Goal: Communication & Community: Share content

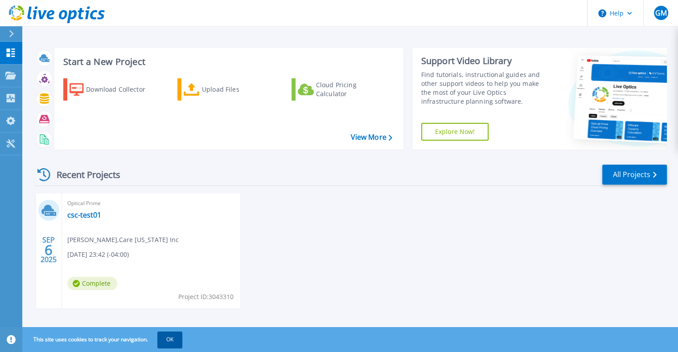
click at [173, 342] on button "OK" at bounding box center [169, 340] width 25 height 16
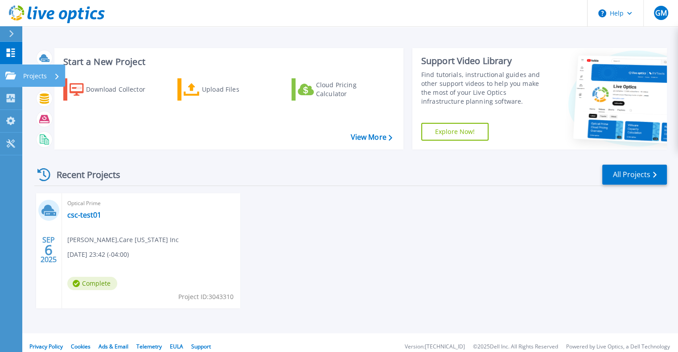
click at [44, 76] on p "Projects" at bounding box center [35, 76] width 24 height 23
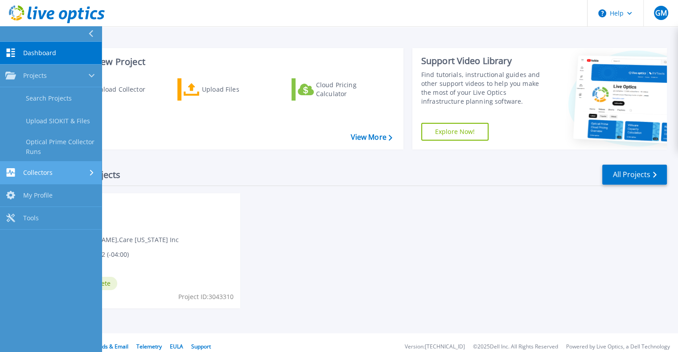
click at [63, 169] on div "Collectors" at bounding box center [50, 172] width 91 height 8
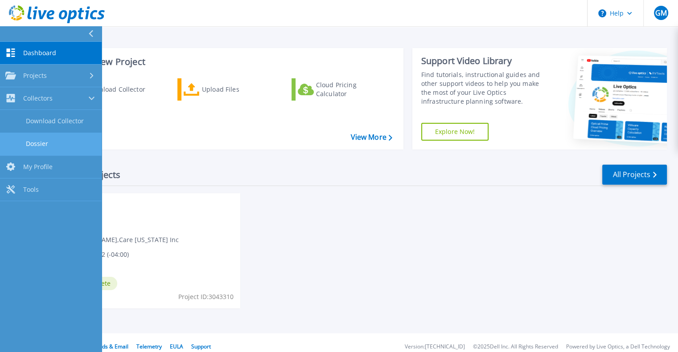
click at [97, 140] on link "Dossier" at bounding box center [51, 144] width 102 height 23
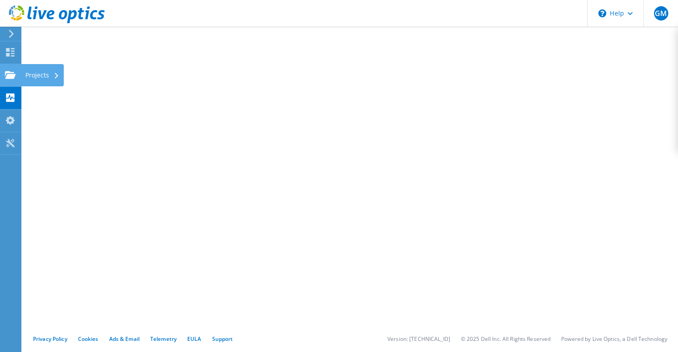
click at [5, 73] on use at bounding box center [10, 75] width 11 height 8
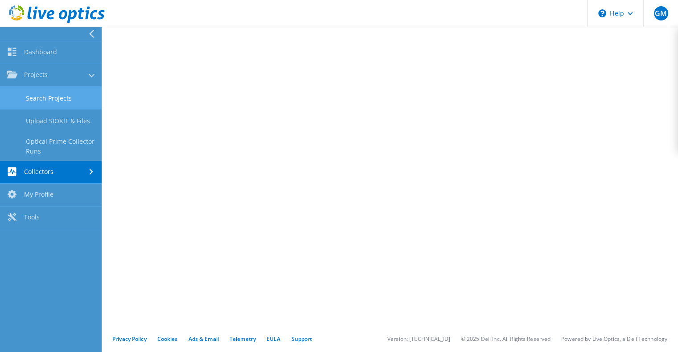
click at [61, 93] on link "Search Projects" at bounding box center [51, 98] width 102 height 23
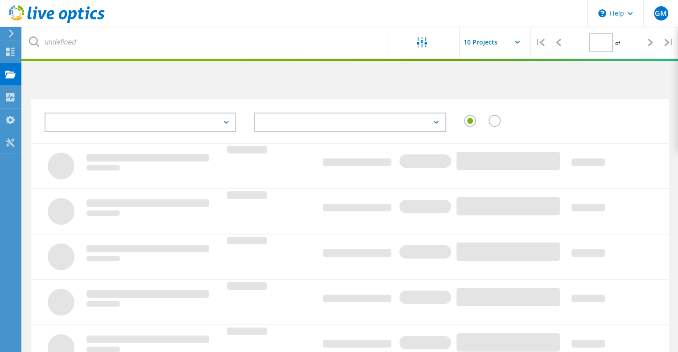
type input "1"
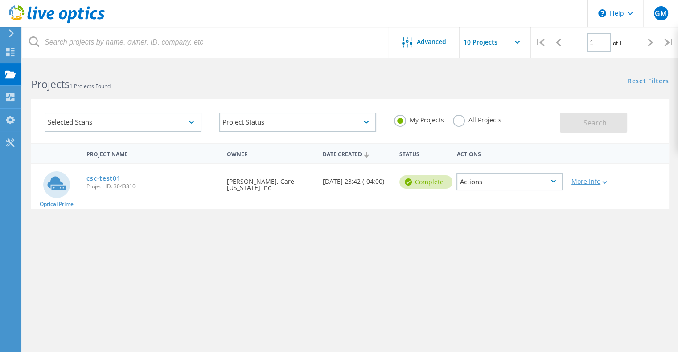
click at [606, 184] on div at bounding box center [603, 182] width 7 height 5
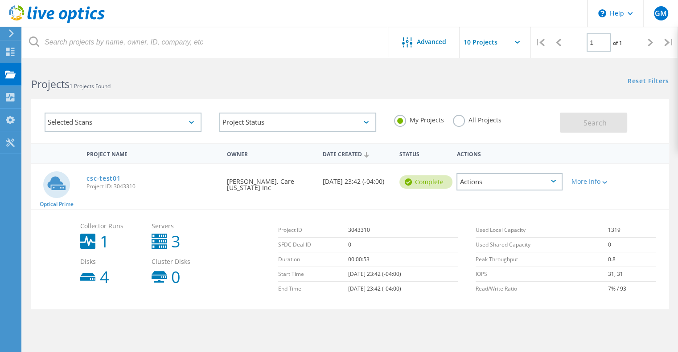
click at [552, 179] on div "Actions" at bounding box center [509, 181] width 106 height 17
click at [476, 190] on div "Share" at bounding box center [509, 189] width 104 height 14
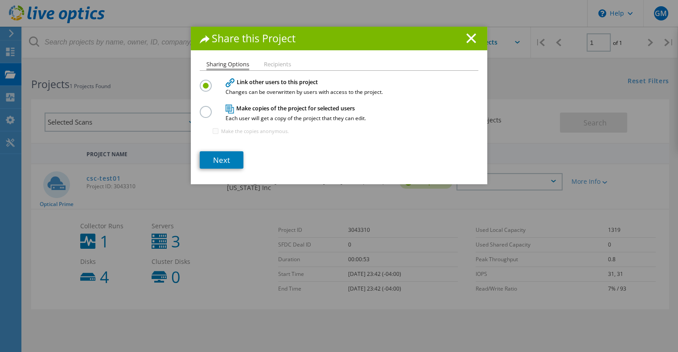
click at [276, 65] on li "Recipients" at bounding box center [277, 64] width 27 height 7
click at [201, 108] on label at bounding box center [208, 107] width 16 height 2
click at [0, 0] on input "radio" at bounding box center [0, 0] width 0 height 0
click at [273, 64] on li "Recipients" at bounding box center [277, 64] width 27 height 7
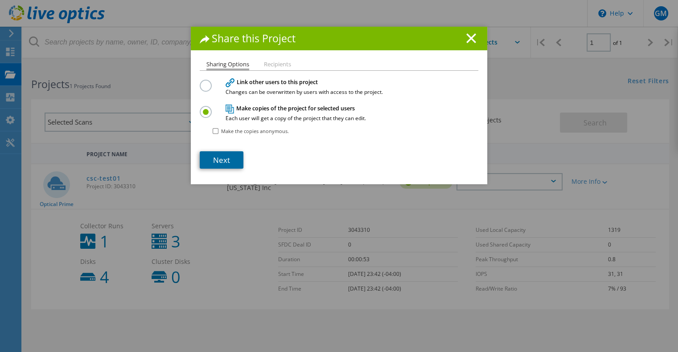
click at [214, 160] on link "Next" at bounding box center [222, 159] width 44 height 17
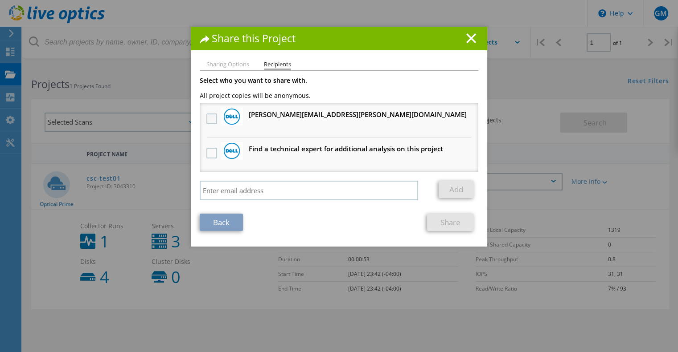
click at [209, 115] on label at bounding box center [212, 119] width 13 height 11
click at [0, 0] on input "checkbox" at bounding box center [0, 0] width 0 height 0
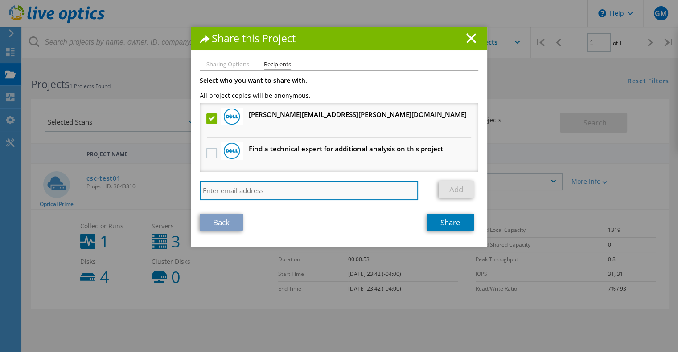
click at [310, 191] on input "search" at bounding box center [309, 191] width 218 height 20
type input "gerald.mcfadden@caresouth-carolina.com"
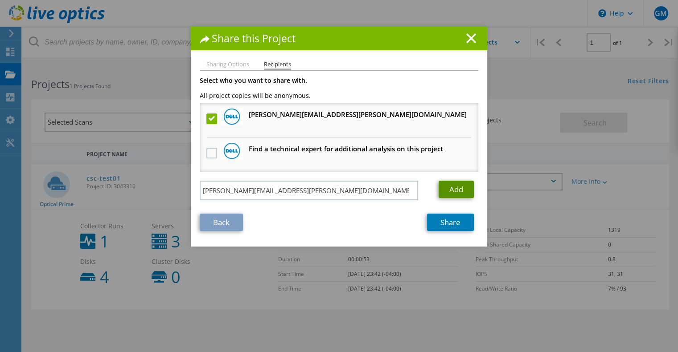
click at [465, 192] on link "Add" at bounding box center [455, 189] width 35 height 17
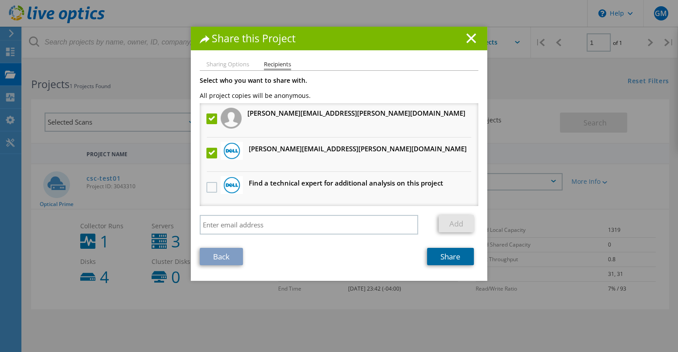
click at [450, 256] on link "Share" at bounding box center [450, 256] width 47 height 17
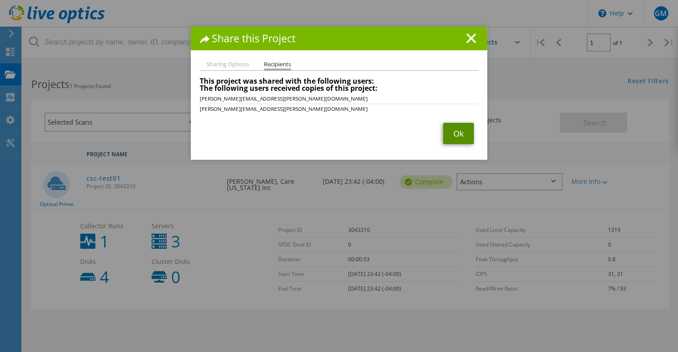
click at [460, 135] on link "Ok" at bounding box center [458, 133] width 31 height 21
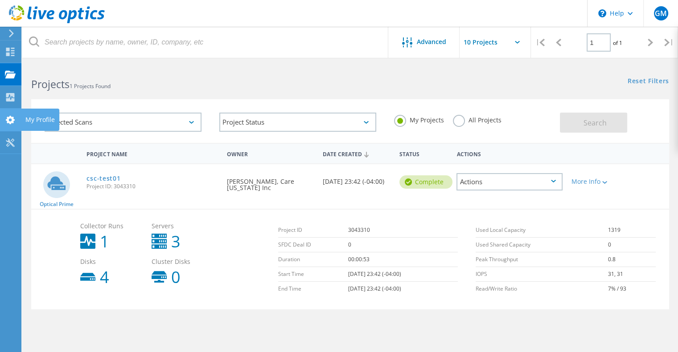
click at [7, 118] on icon at bounding box center [10, 120] width 11 height 8
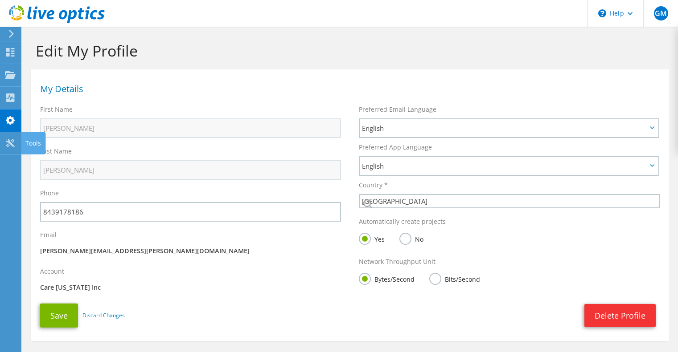
select select "224"
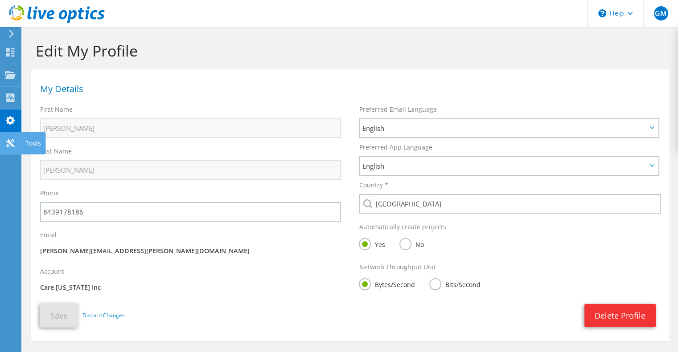
click at [7, 143] on icon at bounding box center [10, 143] width 11 height 8
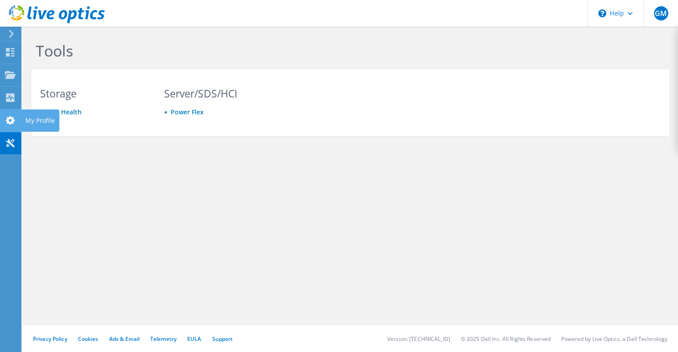
click at [12, 119] on use at bounding box center [10, 120] width 9 height 8
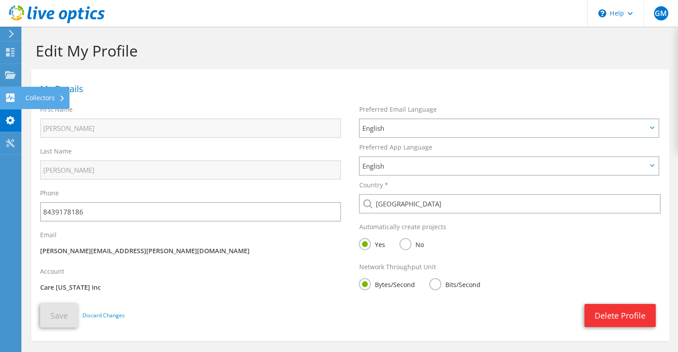
click at [11, 94] on use at bounding box center [10, 98] width 8 height 8
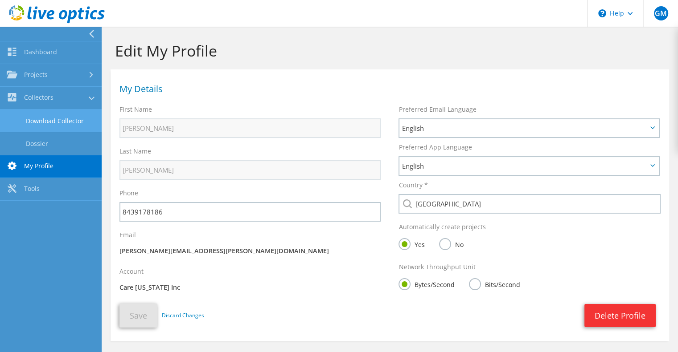
click at [49, 119] on link "Download Collector" at bounding box center [51, 121] width 102 height 23
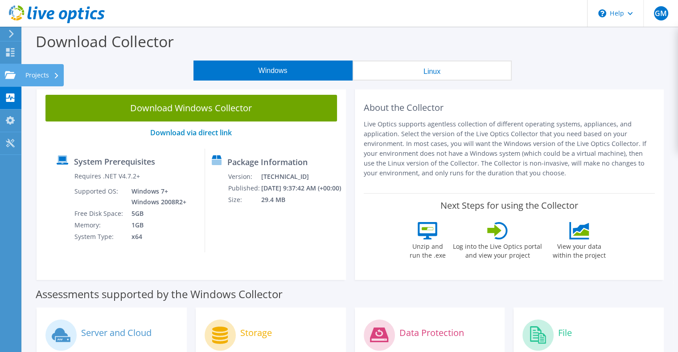
click at [11, 80] on div at bounding box center [10, 76] width 11 height 10
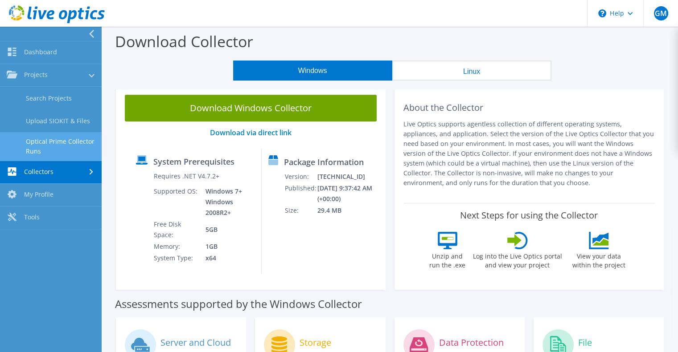
click at [39, 142] on link "Optical Prime Collector Runs" at bounding box center [51, 146] width 102 height 29
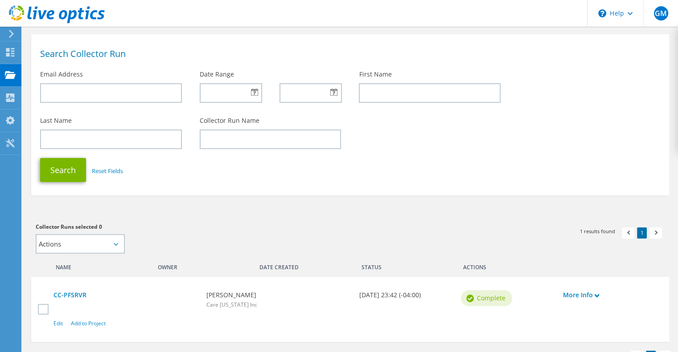
scroll to position [91, 0]
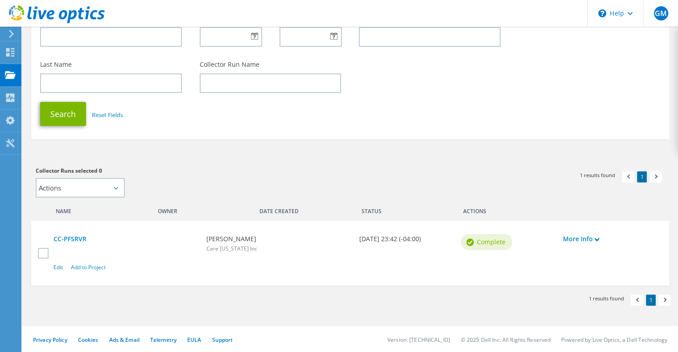
click at [96, 128] on div "Search Reset Fields" at bounding box center [350, 114] width 638 height 33
